Goal: Check status: Check status

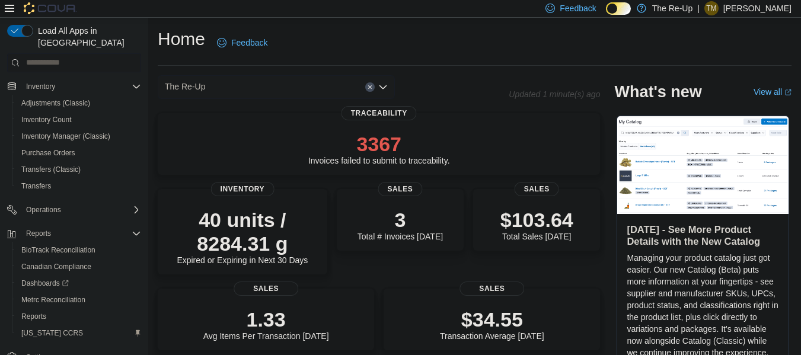
scroll to position [120, 0]
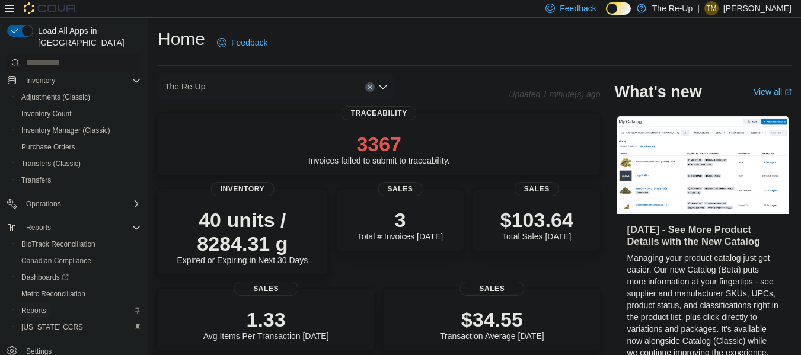
click at [44, 306] on span "Reports" at bounding box center [33, 310] width 25 height 9
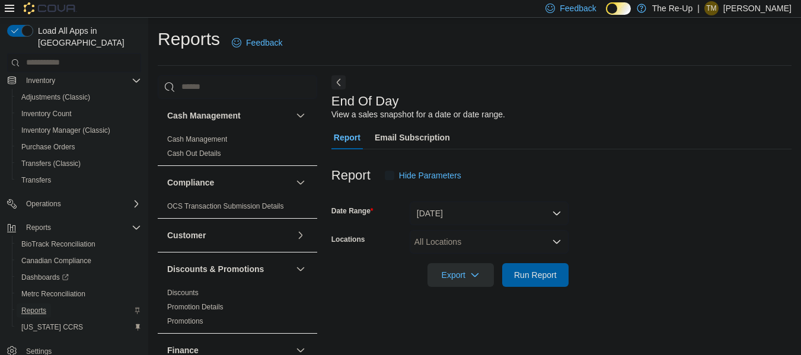
scroll to position [20, 0]
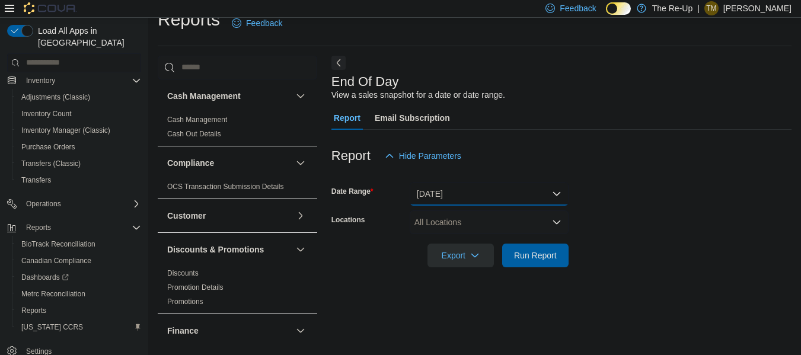
click at [450, 197] on button "Today" at bounding box center [489, 194] width 159 height 24
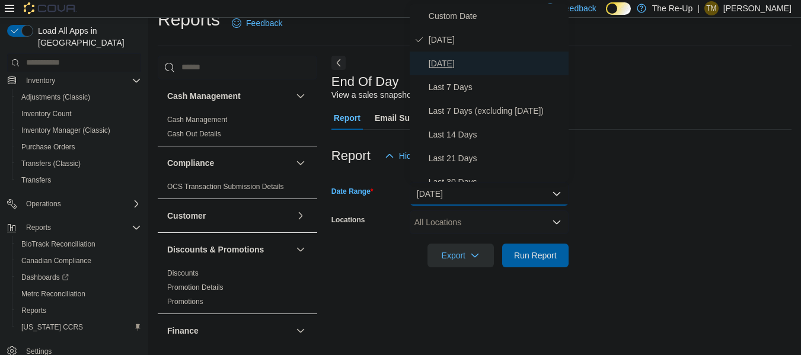
click at [505, 63] on span "Yesterday" at bounding box center [496, 63] width 135 height 14
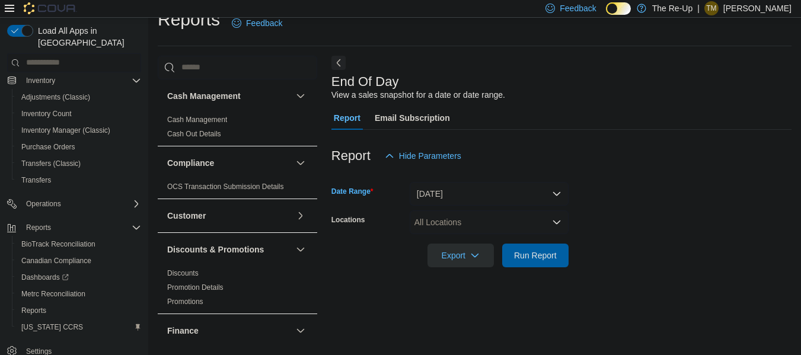
click at [461, 232] on div "All Locations" at bounding box center [489, 223] width 159 height 24
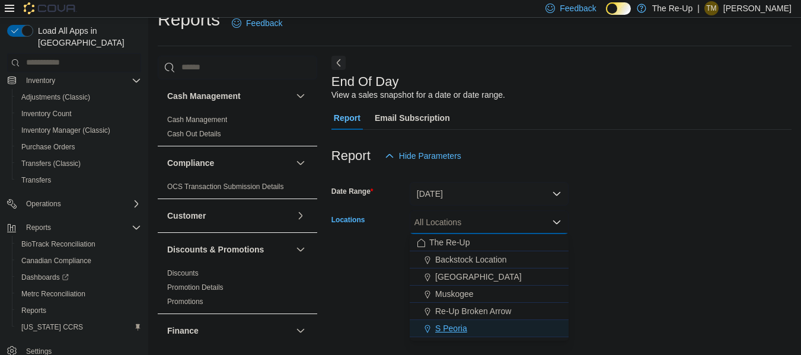
click at [452, 327] on span "S Peoria" at bounding box center [451, 329] width 32 height 12
click at [621, 178] on div at bounding box center [562, 175] width 460 height 14
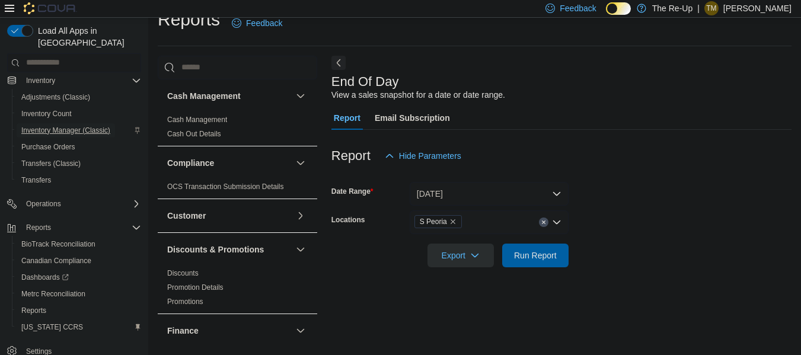
drag, startPoint x: 621, startPoint y: 178, endPoint x: 101, endPoint y: 125, distance: 523.0
click at [101, 125] on span "Inventory Manager (Classic)" at bounding box center [65, 130] width 89 height 14
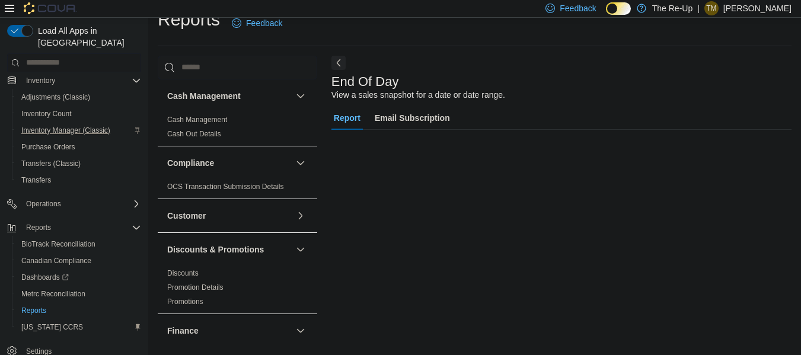
scroll to position [113, 0]
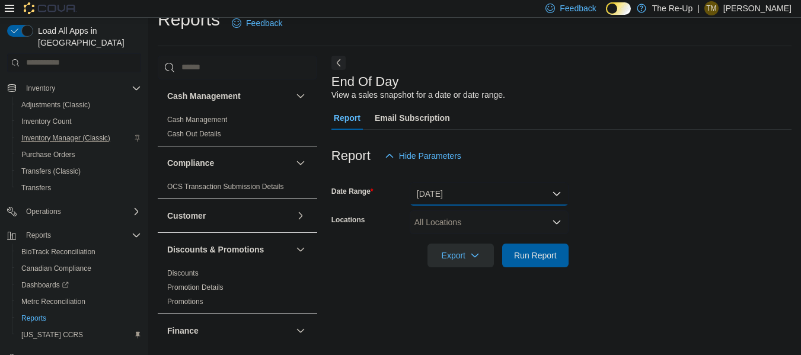
click at [460, 189] on button "Today" at bounding box center [489, 194] width 159 height 24
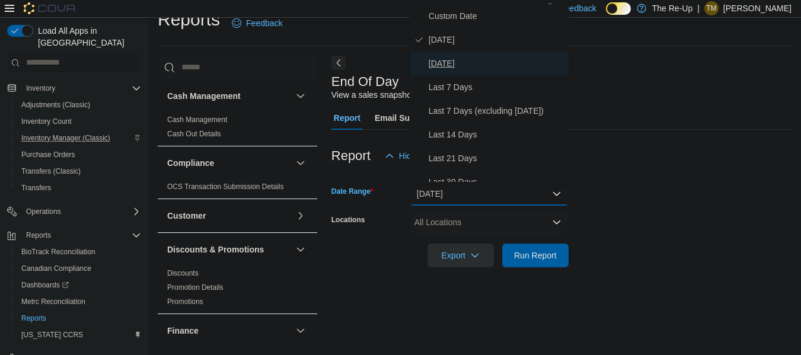
click at [481, 67] on span "Yesterday" at bounding box center [496, 63] width 135 height 14
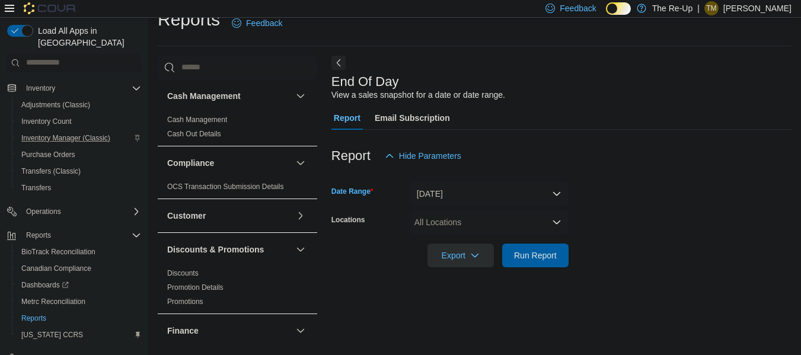
click at [468, 221] on div "All Locations" at bounding box center [489, 223] width 159 height 24
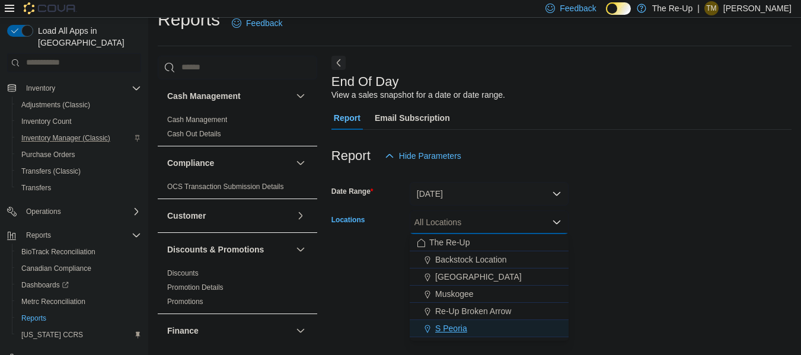
click at [452, 332] on span "S Peoria" at bounding box center [451, 329] width 32 height 12
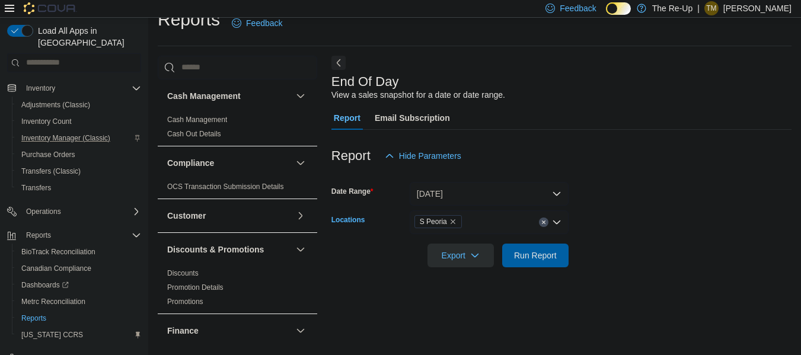
click at [621, 205] on form "Date Range Yesterday Locations S Peoria Combo box. Selected. S Peoria. Press Ba…" at bounding box center [562, 218] width 460 height 100
click at [529, 260] on span "Run Report" at bounding box center [535, 255] width 43 height 12
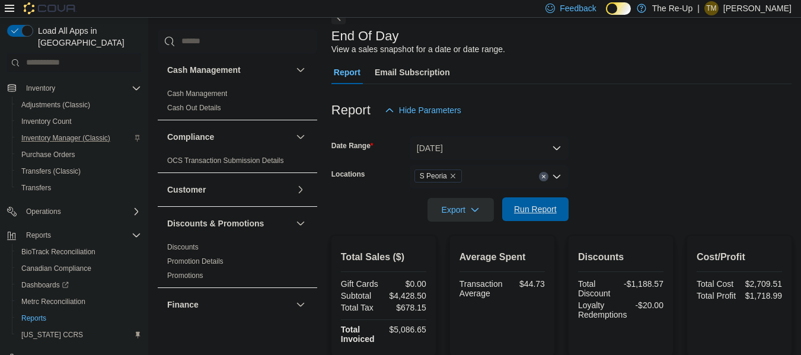
scroll to position [63, 0]
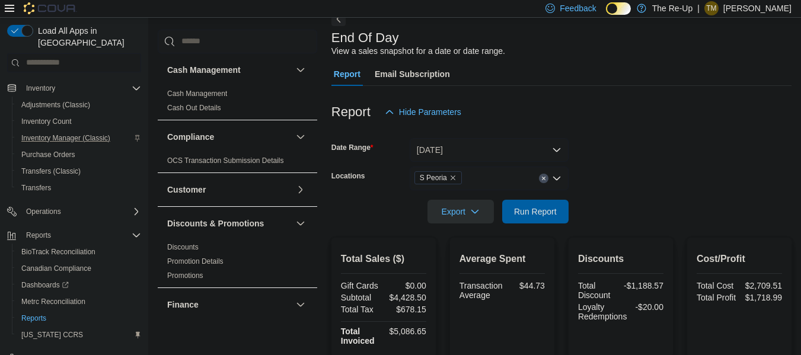
click at [453, 175] on icon "Remove S Peoria from selection in this group" at bounding box center [453, 177] width 7 height 7
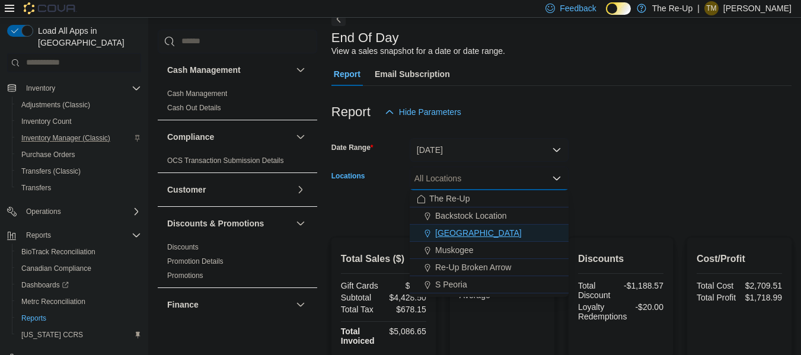
click at [478, 227] on button "Bartlesville" at bounding box center [489, 233] width 159 height 17
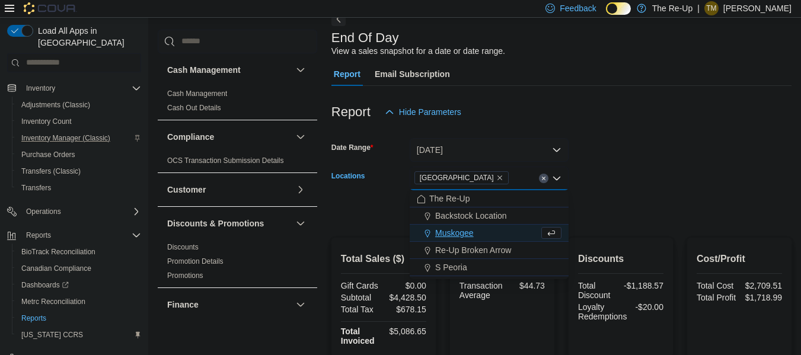
click at [629, 164] on form "Date Range Yesterday Locations Bartlesville Combo box. Selected. Bartlesville. …" at bounding box center [562, 174] width 460 height 100
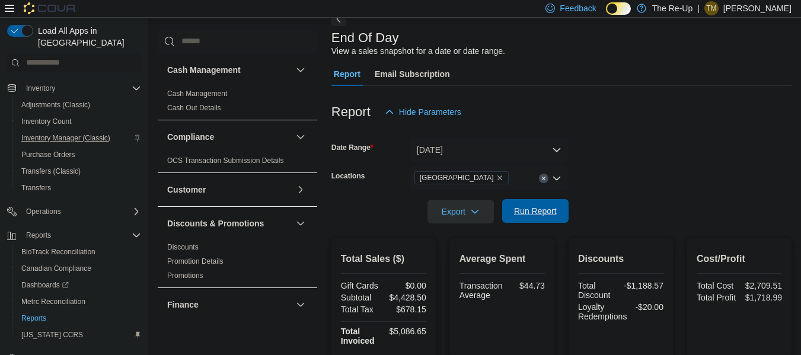
click at [543, 214] on span "Run Report" at bounding box center [535, 211] width 43 height 12
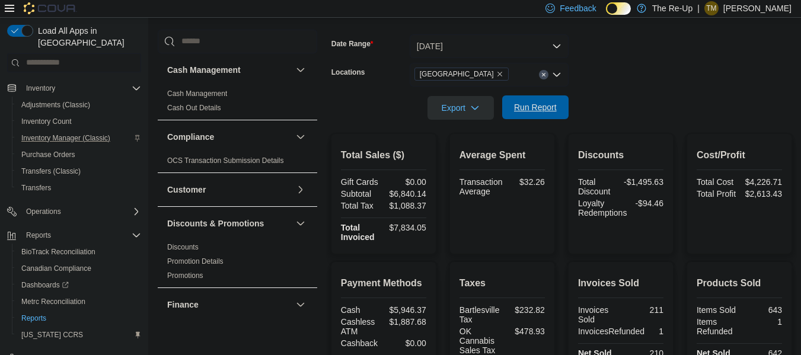
scroll to position [171, 0]
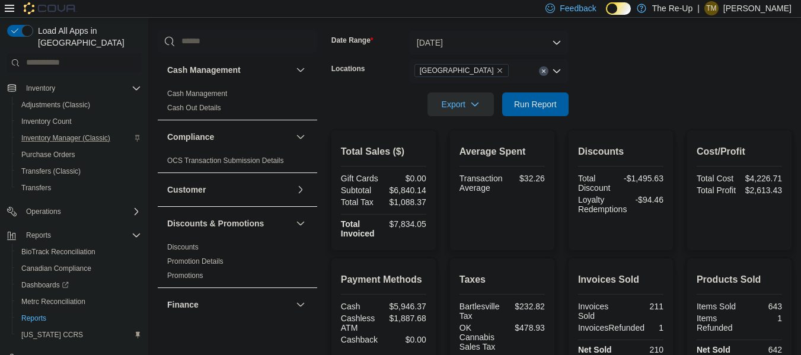
click at [498, 70] on icon "Remove Bartlesville from selection in this group" at bounding box center [500, 70] width 5 height 5
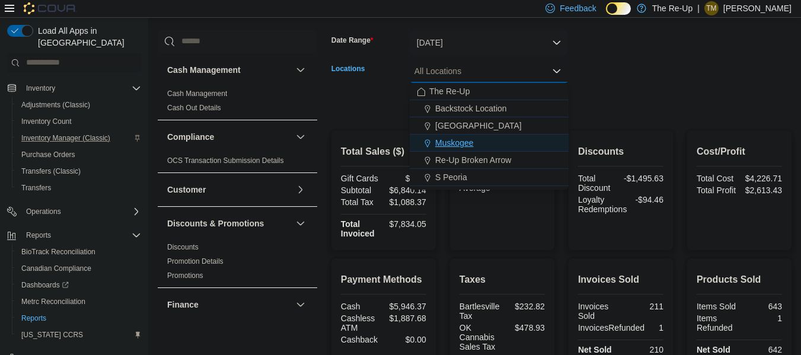
click at [492, 141] on div "Muskogee" at bounding box center [489, 143] width 145 height 12
click at [663, 106] on form "Date Range Yesterday Locations Muskogee Combo box. Selected. Muskogee. Press Ba…" at bounding box center [562, 67] width 460 height 100
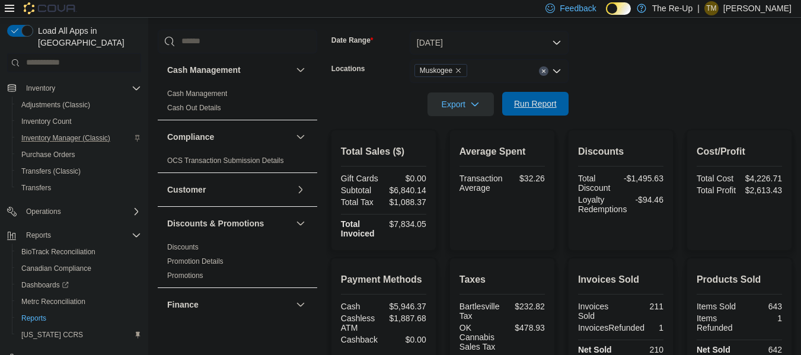
click at [543, 107] on span "Run Report" at bounding box center [535, 104] width 43 height 12
click at [459, 70] on icon "Remove Muskogee from selection in this group" at bounding box center [458, 70] width 7 height 7
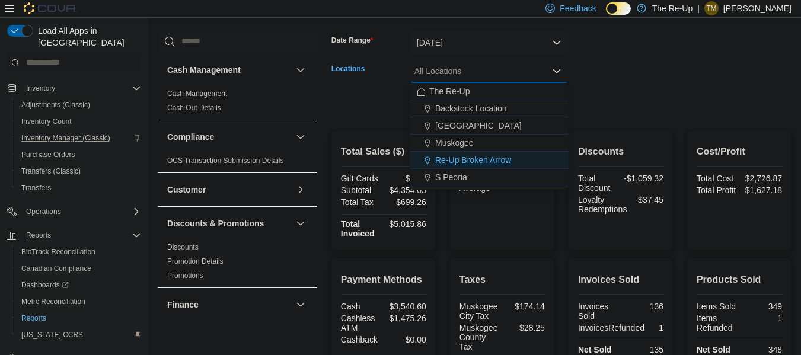
click at [493, 159] on span "Re-Up Broken Arrow" at bounding box center [473, 160] width 76 height 12
click at [647, 95] on form "Date Range Yesterday Locations Re-Up Broken Arrow Combo box. Selected. Re-Up Br…" at bounding box center [562, 67] width 460 height 100
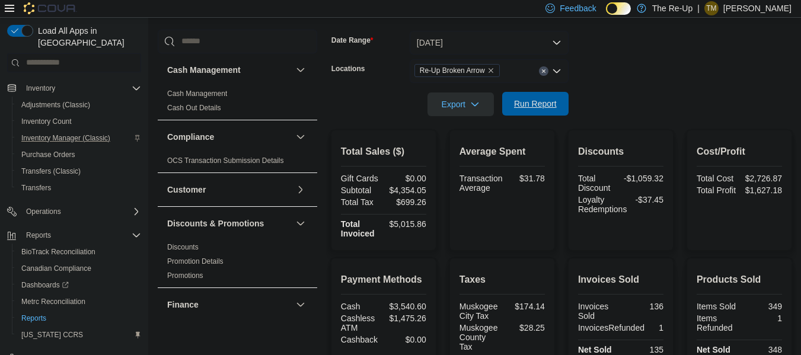
click at [523, 104] on span "Run Report" at bounding box center [535, 104] width 43 height 12
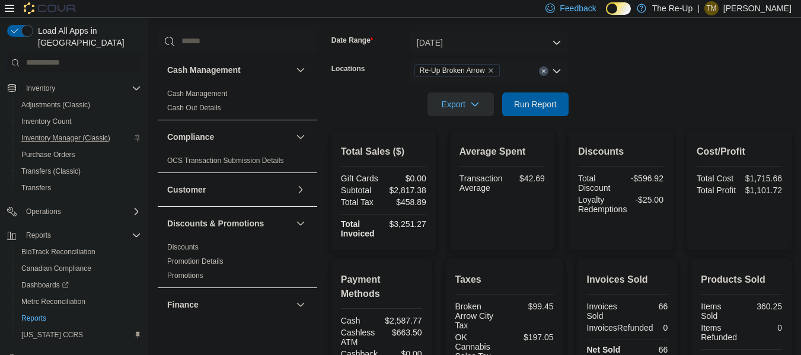
click at [494, 68] on icon "Remove Re-Up Broken Arrow from selection in this group" at bounding box center [491, 70] width 7 height 7
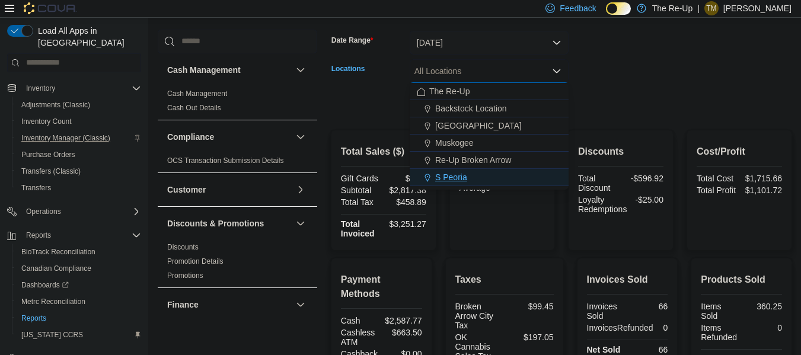
click at [465, 178] on span "S Peoria" at bounding box center [451, 177] width 32 height 12
click at [642, 91] on div at bounding box center [562, 87] width 460 height 9
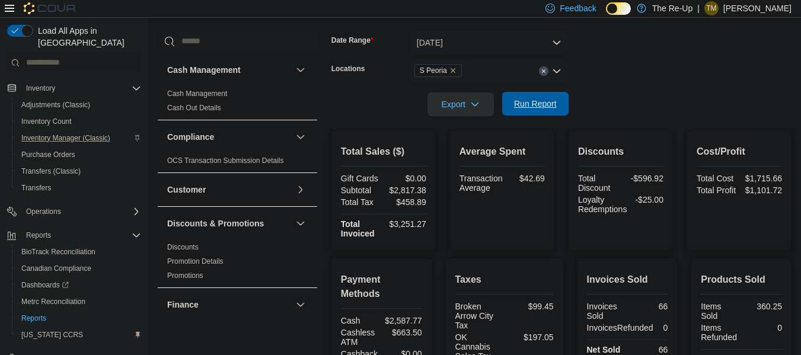
click at [541, 104] on span "Run Report" at bounding box center [535, 104] width 43 height 12
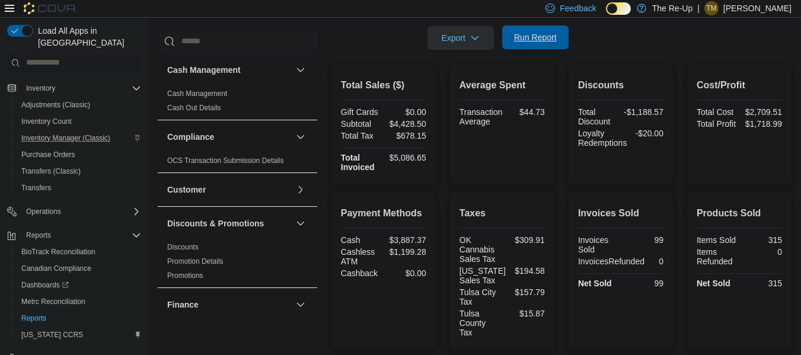
scroll to position [238, 0]
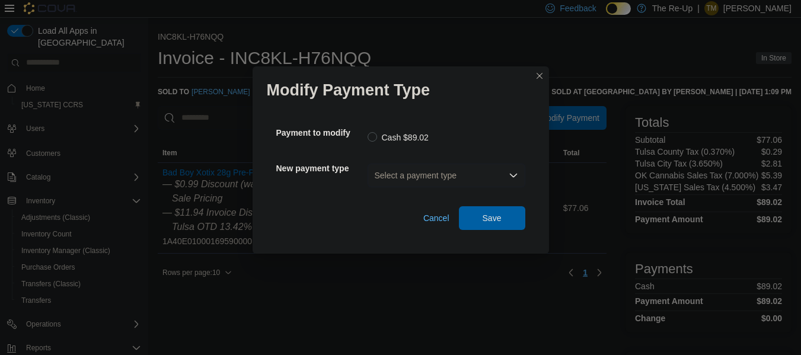
click at [404, 174] on div "Select a payment type" at bounding box center [447, 176] width 158 height 24
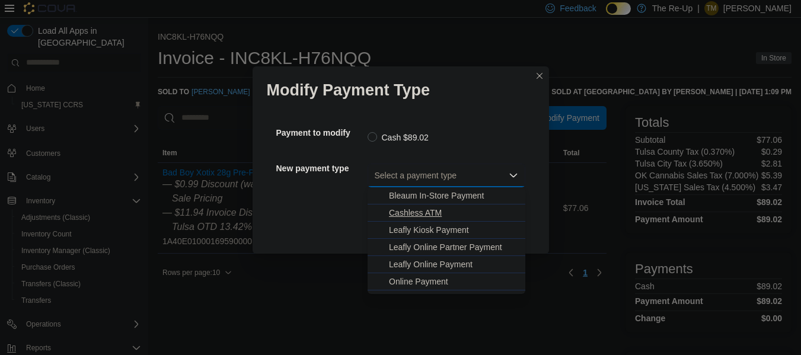
click at [411, 218] on span "Cashless ATM" at bounding box center [453, 213] width 129 height 12
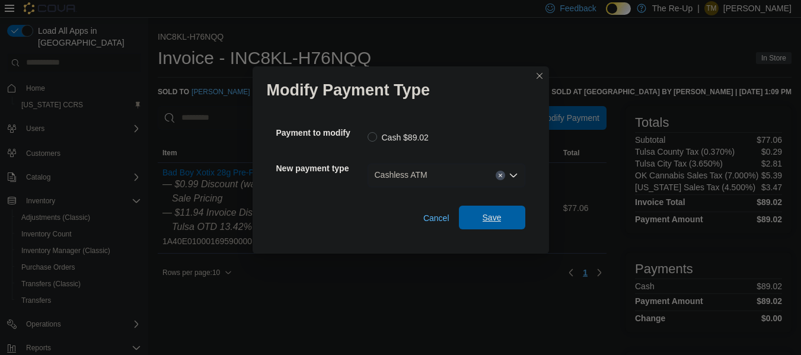
click at [495, 219] on span "Save" at bounding box center [492, 218] width 19 height 12
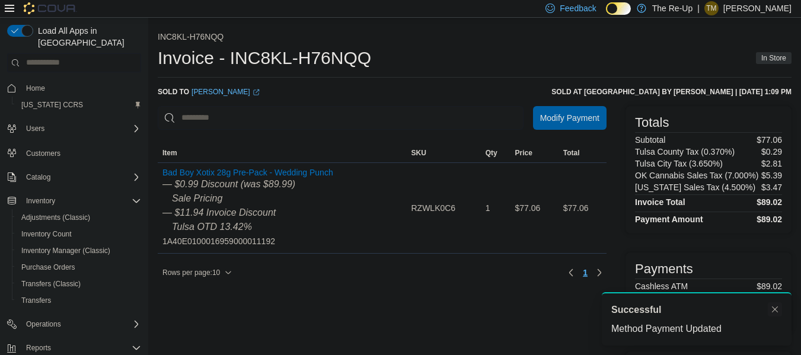
click at [774, 307] on button "Dismiss toast" at bounding box center [775, 310] width 14 height 14
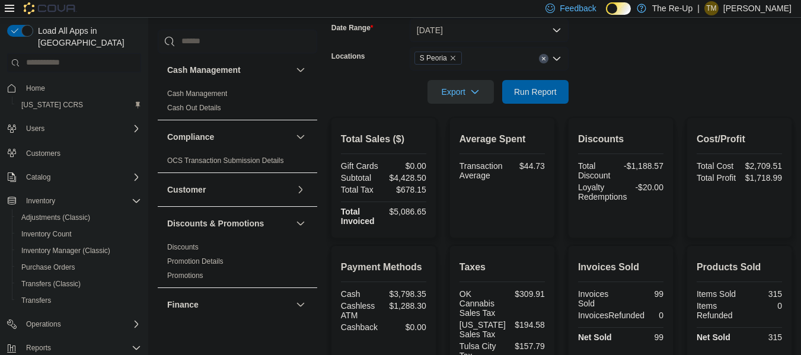
scroll to position [157, 0]
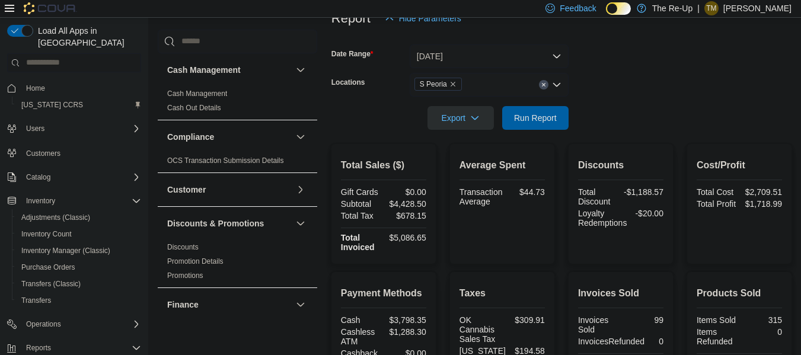
click at [453, 82] on icon "Remove S Peoria from selection in this group" at bounding box center [453, 84] width 7 height 7
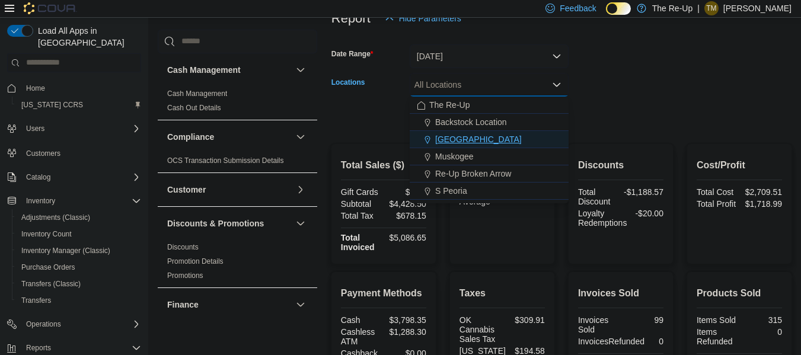
click at [498, 136] on div "[GEOGRAPHIC_DATA]" at bounding box center [489, 139] width 145 height 12
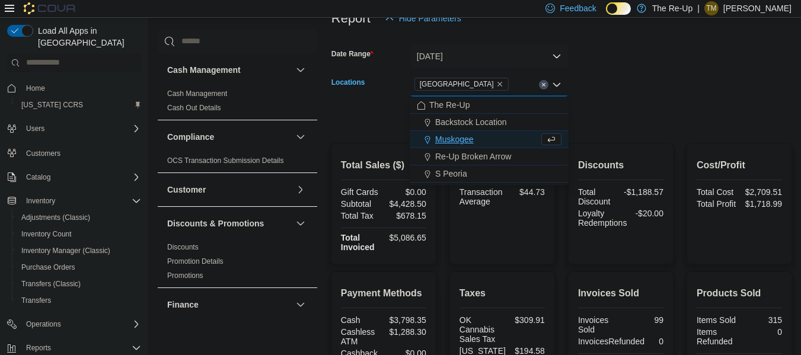
click at [640, 81] on form "Date Range Yesterday Locations Bartlesville Combo box. Selected. Bartlesville. …" at bounding box center [562, 80] width 460 height 100
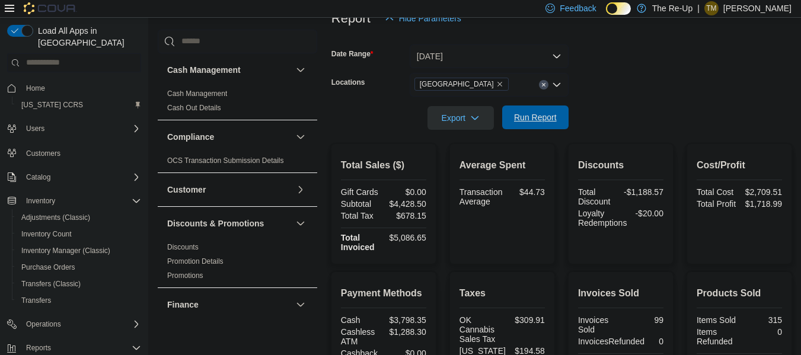
click at [554, 128] on span "Run Report" at bounding box center [536, 118] width 52 height 24
click at [498, 85] on icon "Remove Bartlesville from selection in this group" at bounding box center [500, 84] width 5 height 5
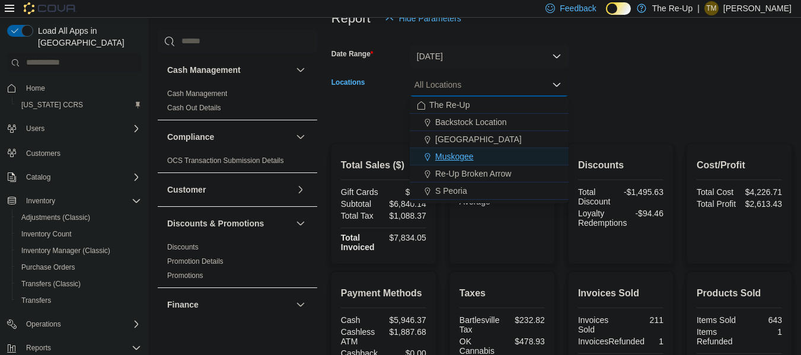
click at [491, 160] on div "Muskogee" at bounding box center [489, 157] width 145 height 12
click at [617, 77] on form "Date Range Yesterday Locations Muskogee Combo box. Selected. Muskogee. Press Ba…" at bounding box center [562, 80] width 460 height 100
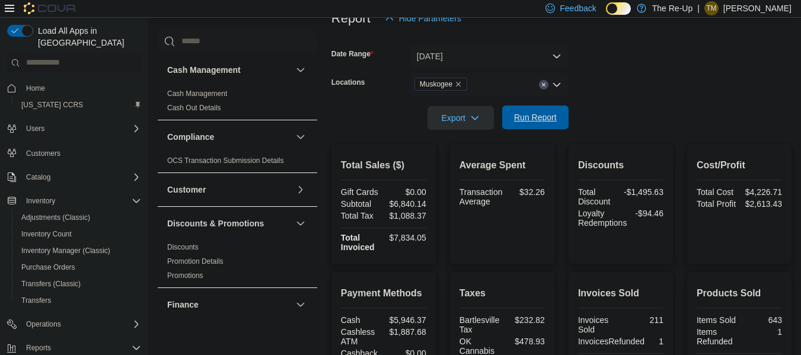
click at [539, 116] on span "Run Report" at bounding box center [535, 118] width 43 height 12
click at [459, 84] on icon "Remove Muskogee from selection in this group" at bounding box center [458, 84] width 7 height 7
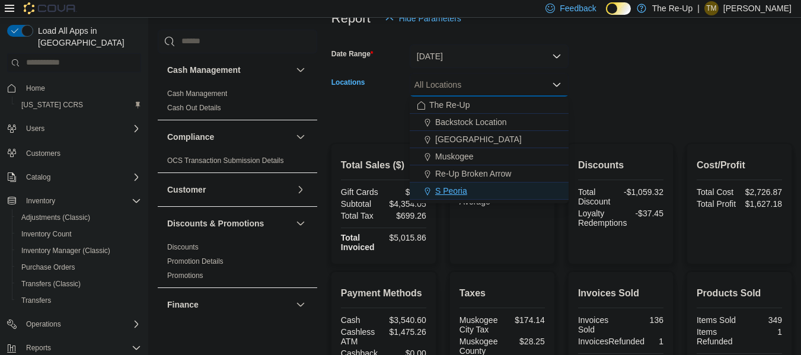
click at [479, 189] on div "S Peoria" at bounding box center [489, 191] width 145 height 12
click at [649, 101] on div at bounding box center [562, 101] width 460 height 9
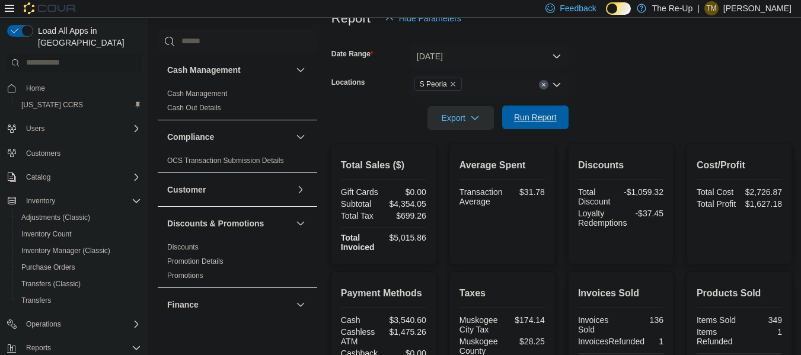
click at [546, 115] on span "Run Report" at bounding box center [535, 118] width 43 height 12
click at [682, 97] on div at bounding box center [562, 101] width 460 height 9
click at [683, 79] on form "Date Range Yesterday Locations S Peoria Export Run Report" at bounding box center [562, 80] width 460 height 100
